Goal: Task Accomplishment & Management: Manage account settings

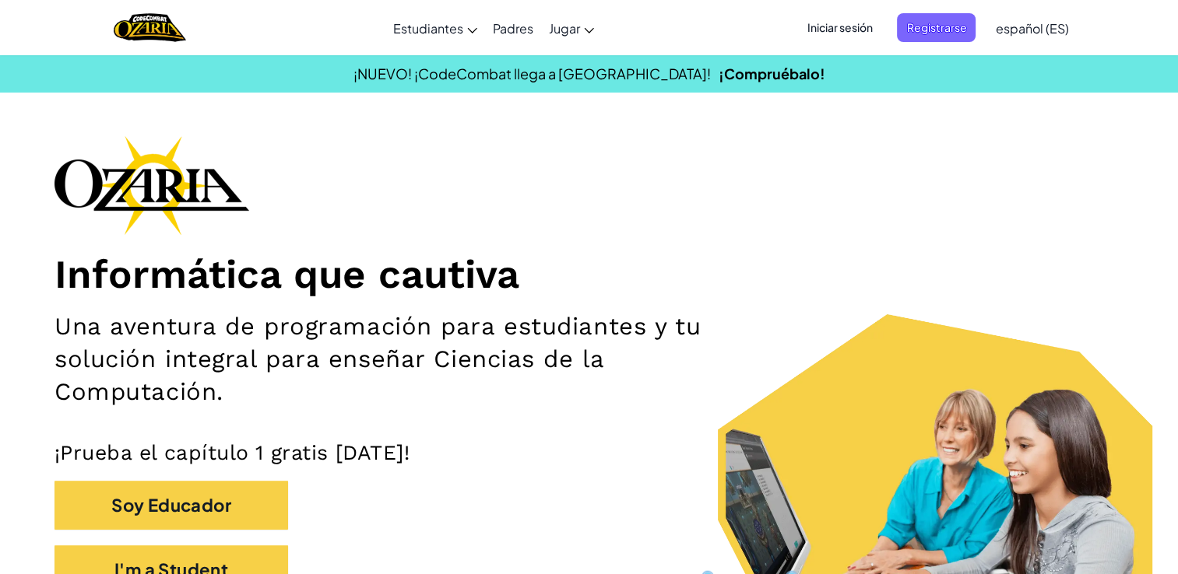
click at [841, 30] on span "Iniciar sesión" at bounding box center [839, 27] width 84 height 29
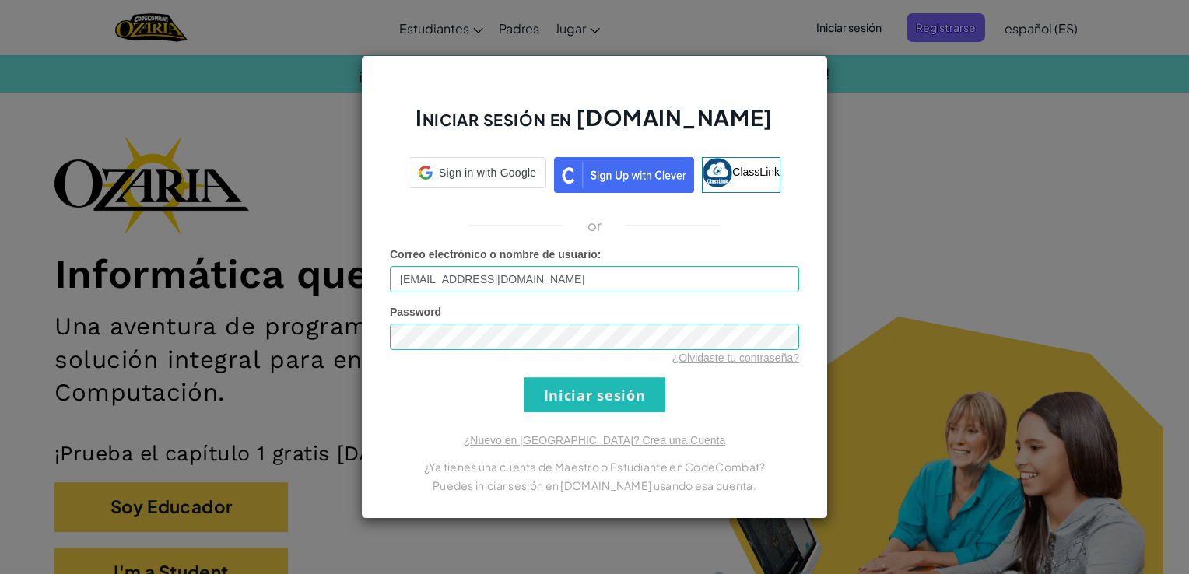
click at [572, 265] on div "Correo electrónico o nombre de usuario : [EMAIL_ADDRESS][DOMAIN_NAME]" at bounding box center [594, 270] width 409 height 46
click at [563, 269] on input "[EMAIL_ADDRESS][DOMAIN_NAME]" at bounding box center [594, 279] width 409 height 26
click at [576, 291] on input "[EMAIL_ADDRESS][DOMAIN_NAME]" at bounding box center [594, 279] width 409 height 26
type input "[EMAIL_ADDRESS][DOMAIN_NAME]"
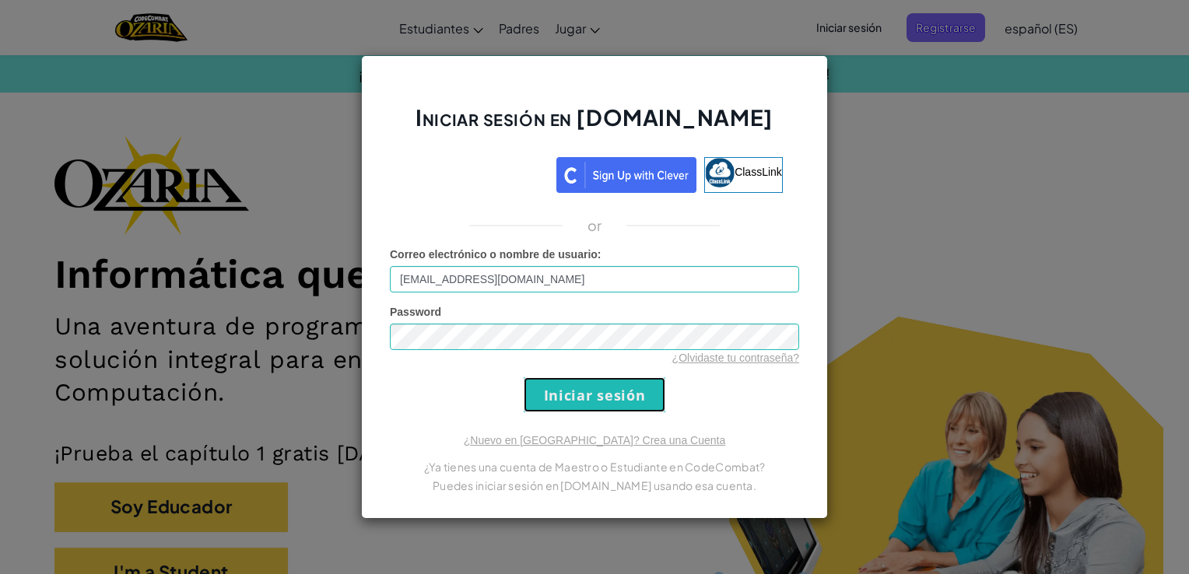
click at [570, 410] on input "Iniciar sesión" at bounding box center [595, 394] width 142 height 35
